Goal: Task Accomplishment & Management: Complete application form

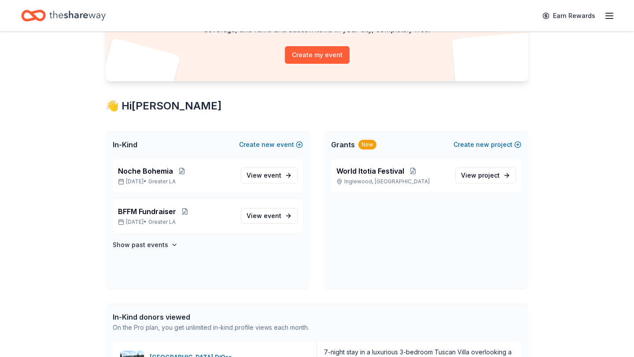
scroll to position [94, 0]
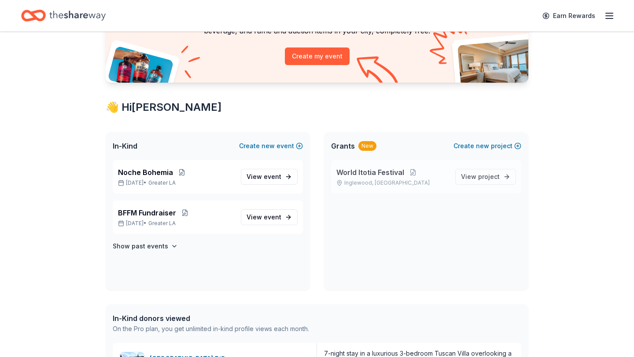
click at [368, 173] on span "World Itotia Festival" at bounding box center [370, 172] width 68 height 11
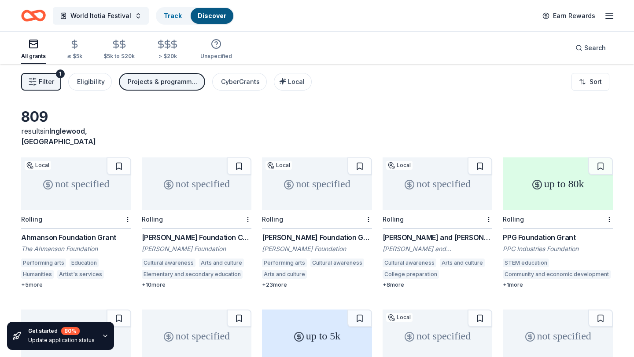
scroll to position [94, 0]
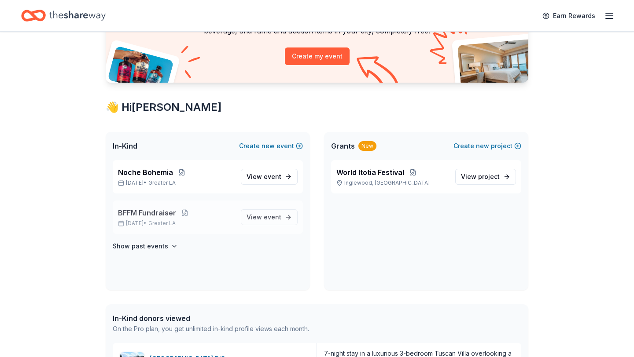
click at [144, 215] on span "BFFM Fundraiser" at bounding box center [147, 213] width 58 height 11
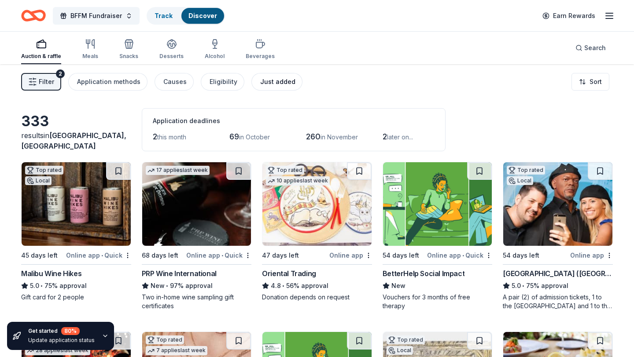
click at [265, 83] on div "Just added" at bounding box center [277, 82] width 35 height 11
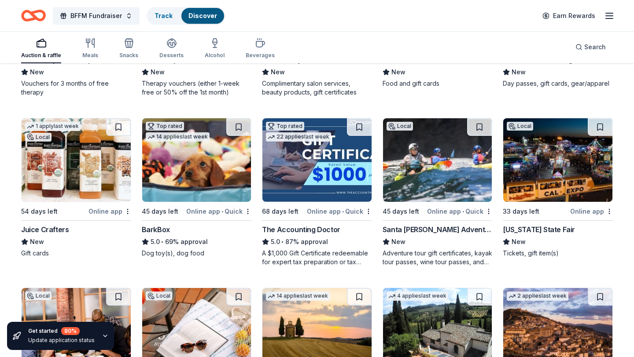
scroll to position [214, 0]
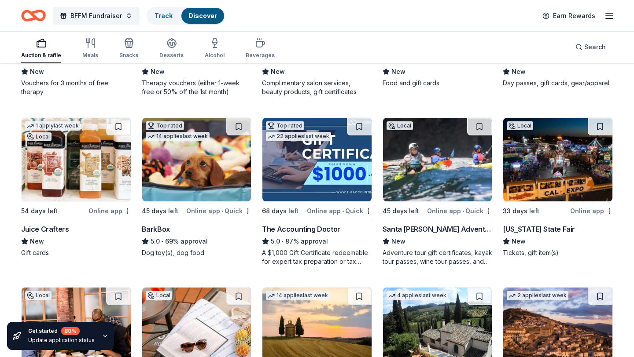
click at [82, 174] on img at bounding box center [76, 160] width 109 height 84
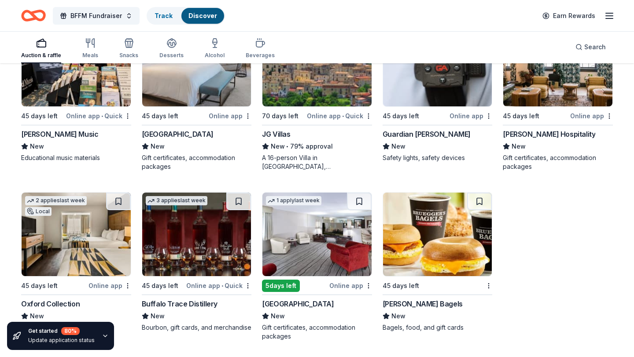
scroll to position [650, 0]
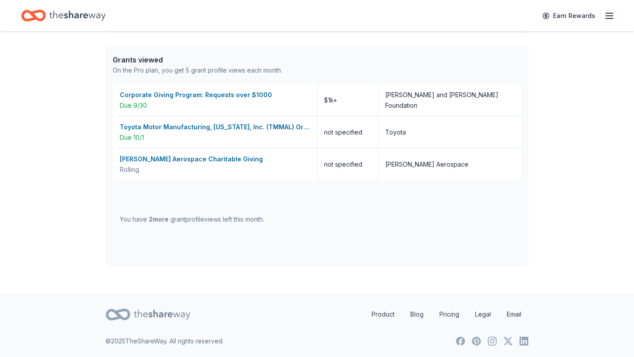
scroll to position [94, 0]
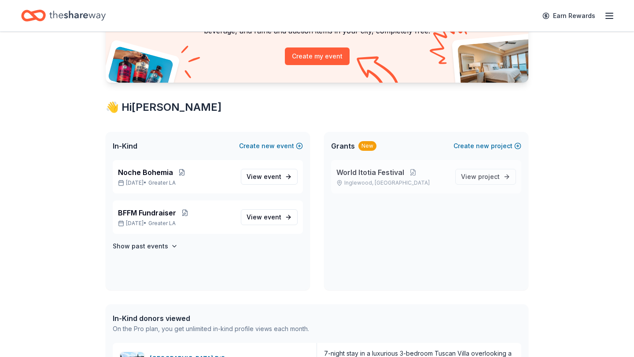
click at [365, 176] on span "World Itotia Festival" at bounding box center [370, 172] width 68 height 11
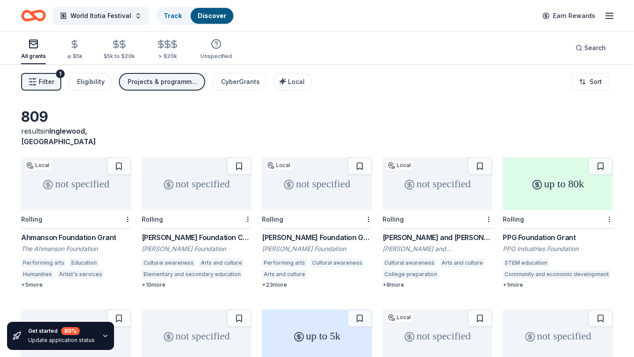
click at [79, 188] on div "not specified" at bounding box center [76, 184] width 110 height 53
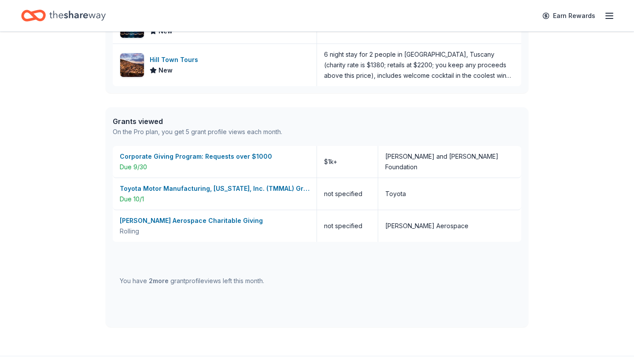
scroll to position [523, 0]
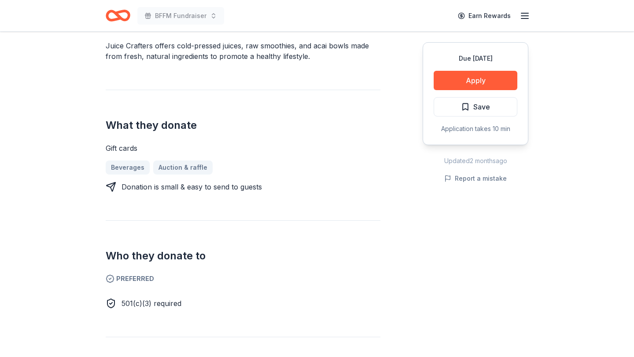
scroll to position [273, 0]
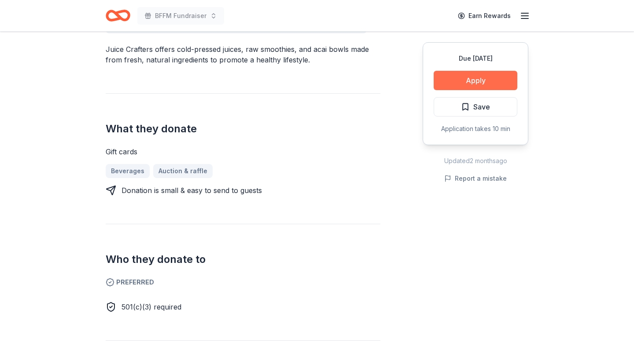
click at [484, 80] on button "Apply" at bounding box center [475, 80] width 84 height 19
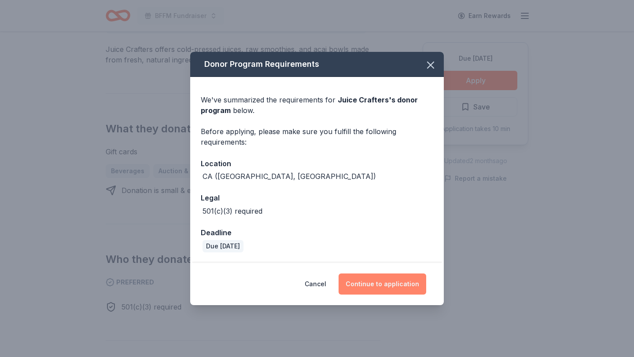
click at [392, 286] on button "Continue to application" at bounding box center [382, 284] width 88 height 21
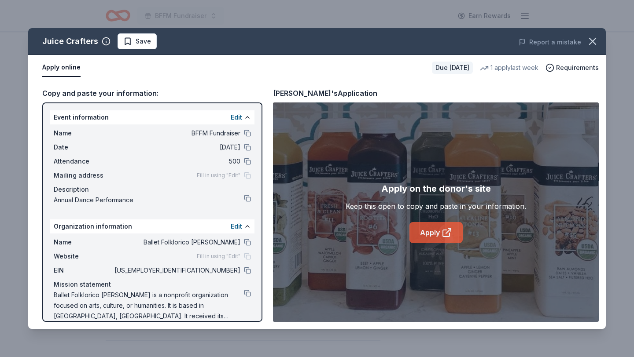
click at [429, 231] on link "Apply" at bounding box center [435, 232] width 53 height 21
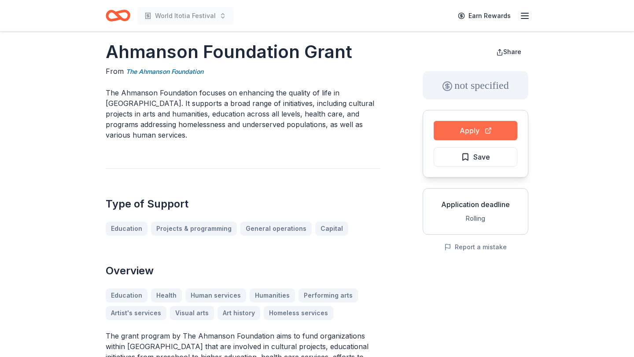
scroll to position [17, 0]
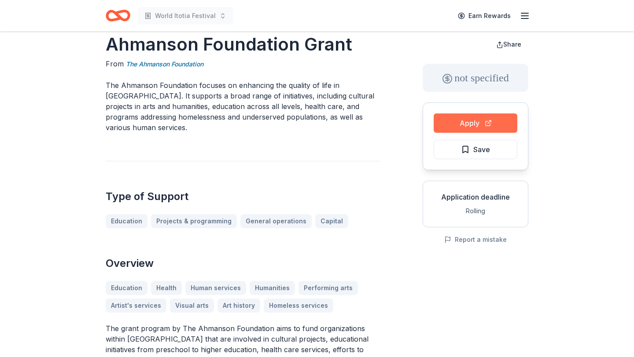
click at [460, 125] on button "Apply" at bounding box center [475, 123] width 84 height 19
